Goal: Transaction & Acquisition: Purchase product/service

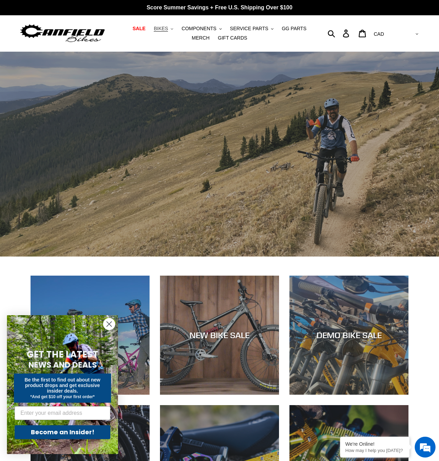
click at [167, 28] on span "BIKES" at bounding box center [161, 29] width 14 height 6
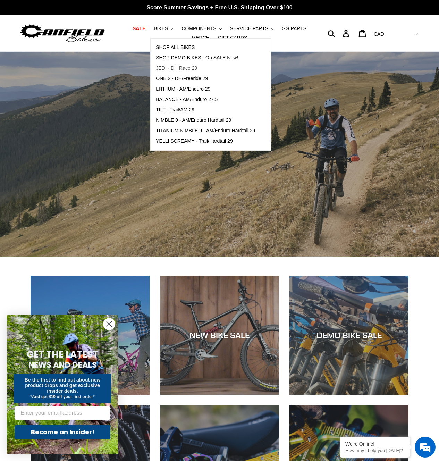
click at [179, 65] on link "JEDI - DH Race 29" at bounding box center [206, 68] width 110 height 10
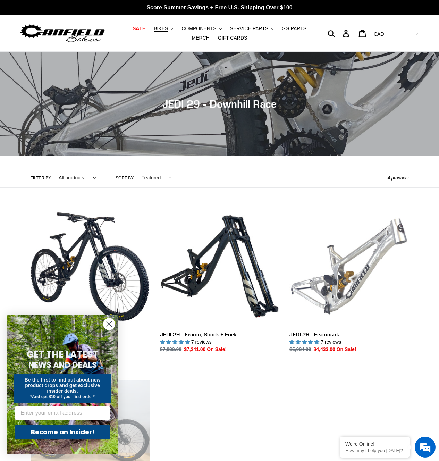
click at [340, 267] on link "JEDI 29 - Frameset" at bounding box center [348, 280] width 119 height 146
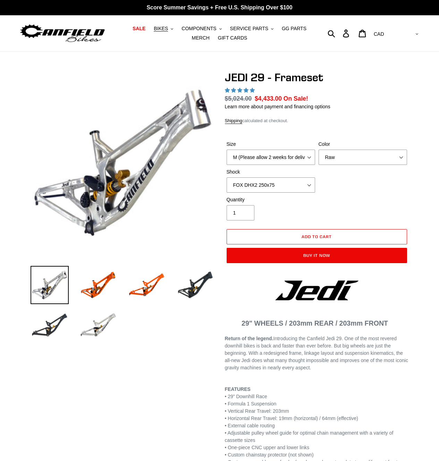
select select "highest-rating"
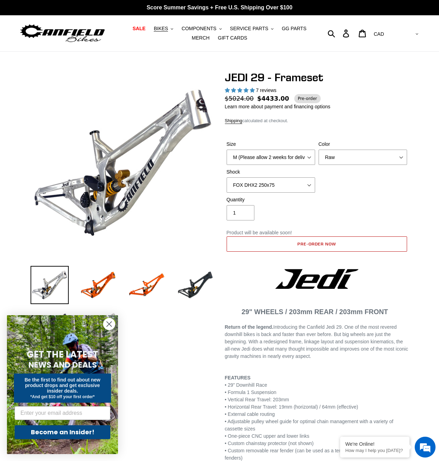
click at [311, 245] on span "Pre-order now" at bounding box center [316, 243] width 38 height 5
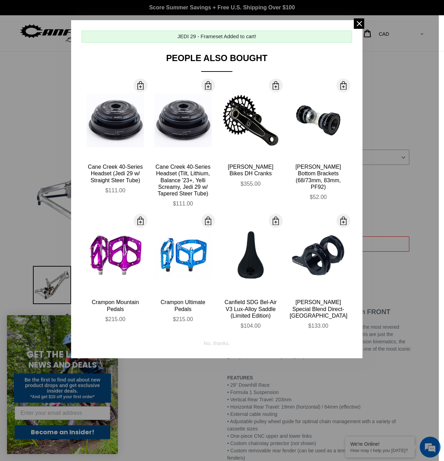
click at [358, 22] on span at bounding box center [359, 23] width 10 height 10
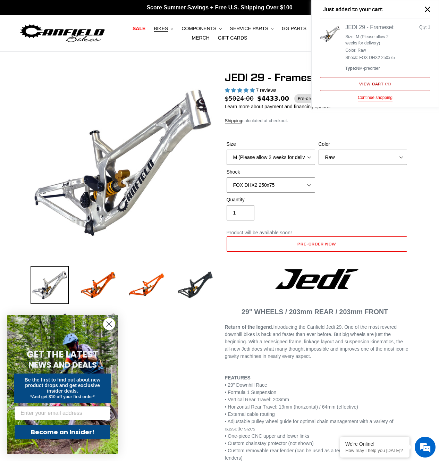
click at [380, 81] on link "View cart ( 1 )" at bounding box center [375, 84] width 110 height 14
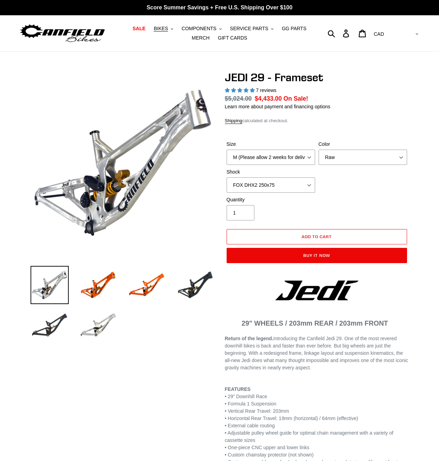
select select "highest-rating"
